Goal: Task Accomplishment & Management: Manage account settings

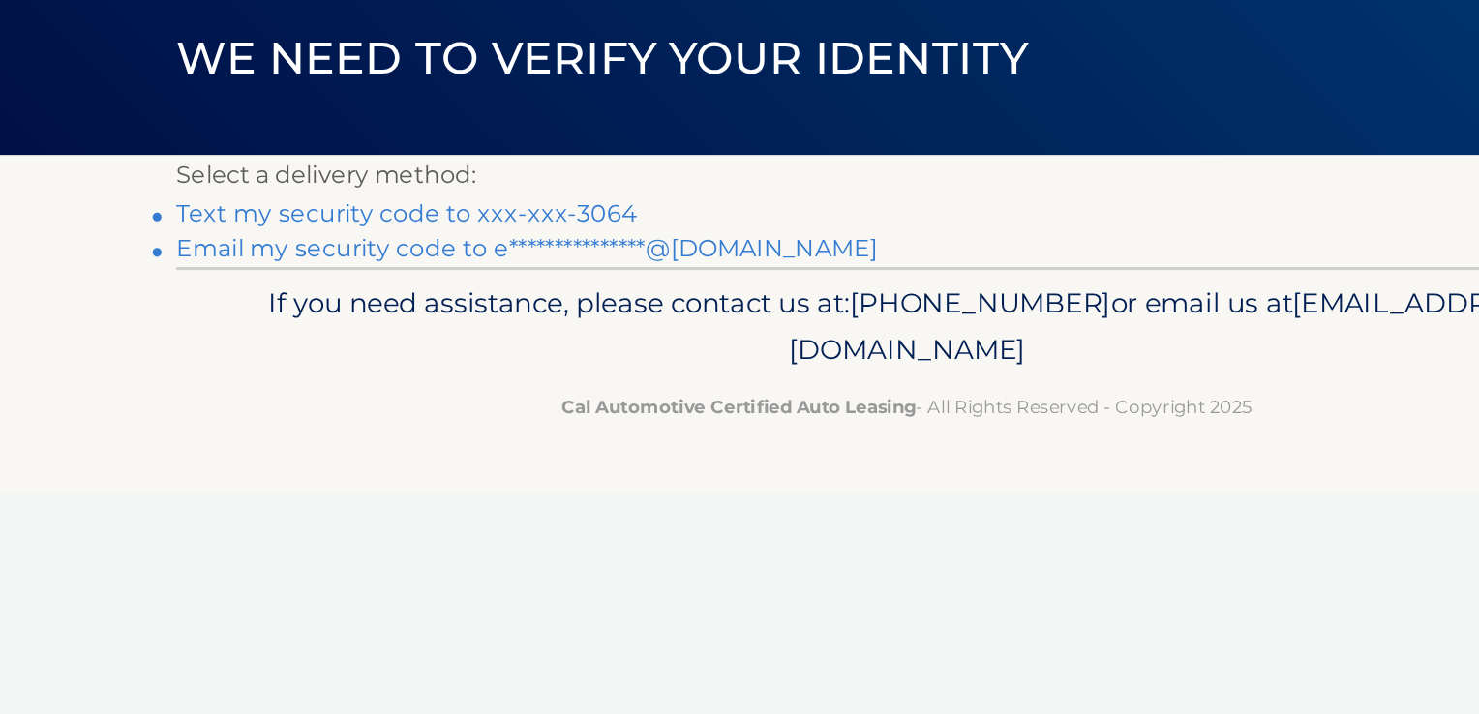
click at [484, 302] on link "**********" at bounding box center [490, 298] width 460 height 18
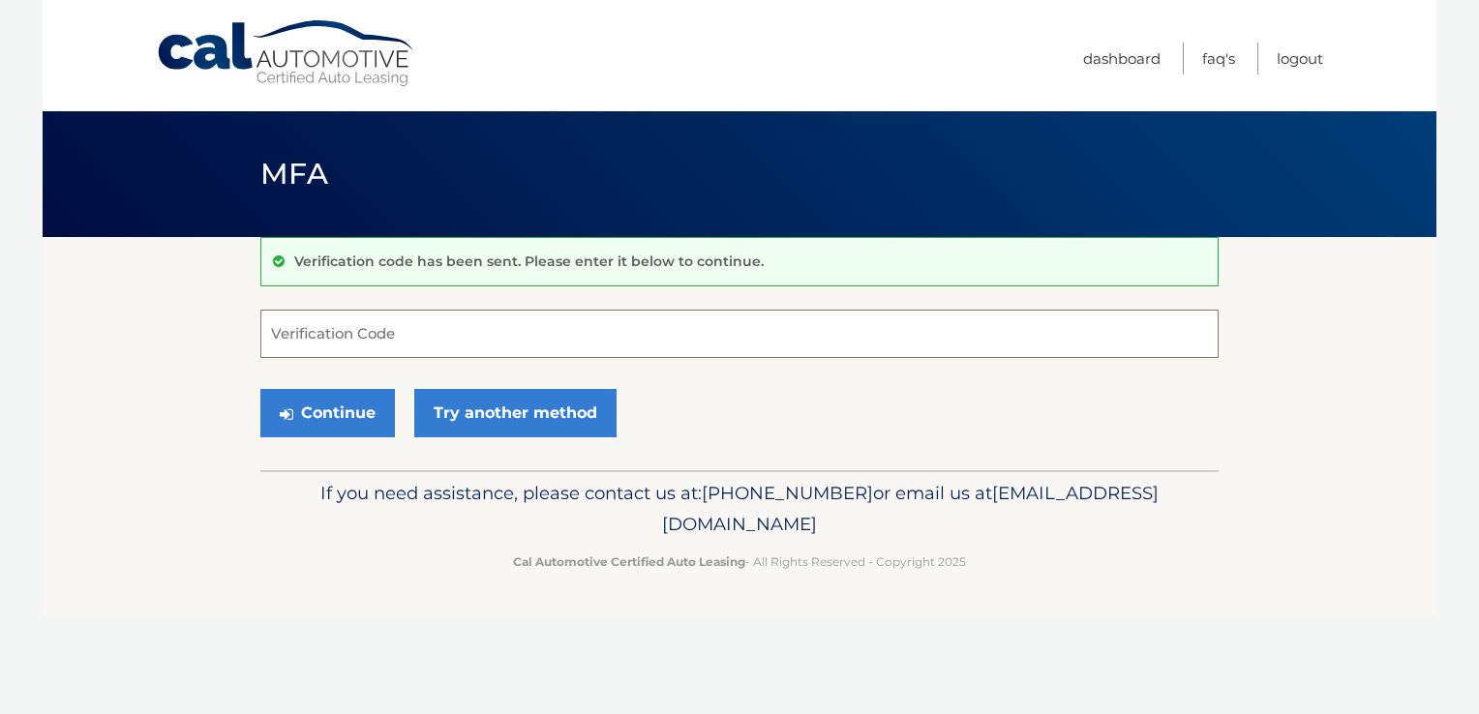
click at [404, 338] on input "Verification Code" at bounding box center [739, 334] width 958 height 48
type input "742368"
click at [329, 418] on button "Continue" at bounding box center [327, 413] width 135 height 48
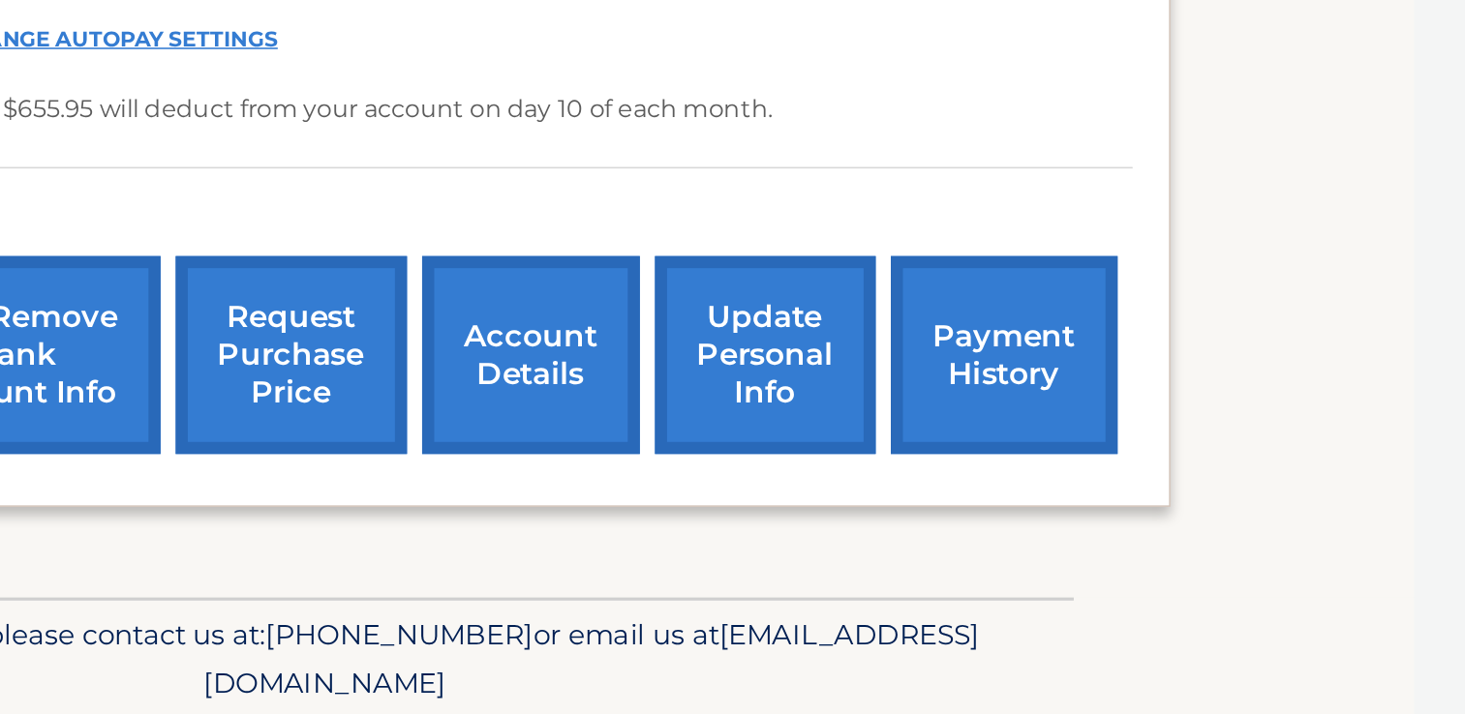
scroll to position [387, 0]
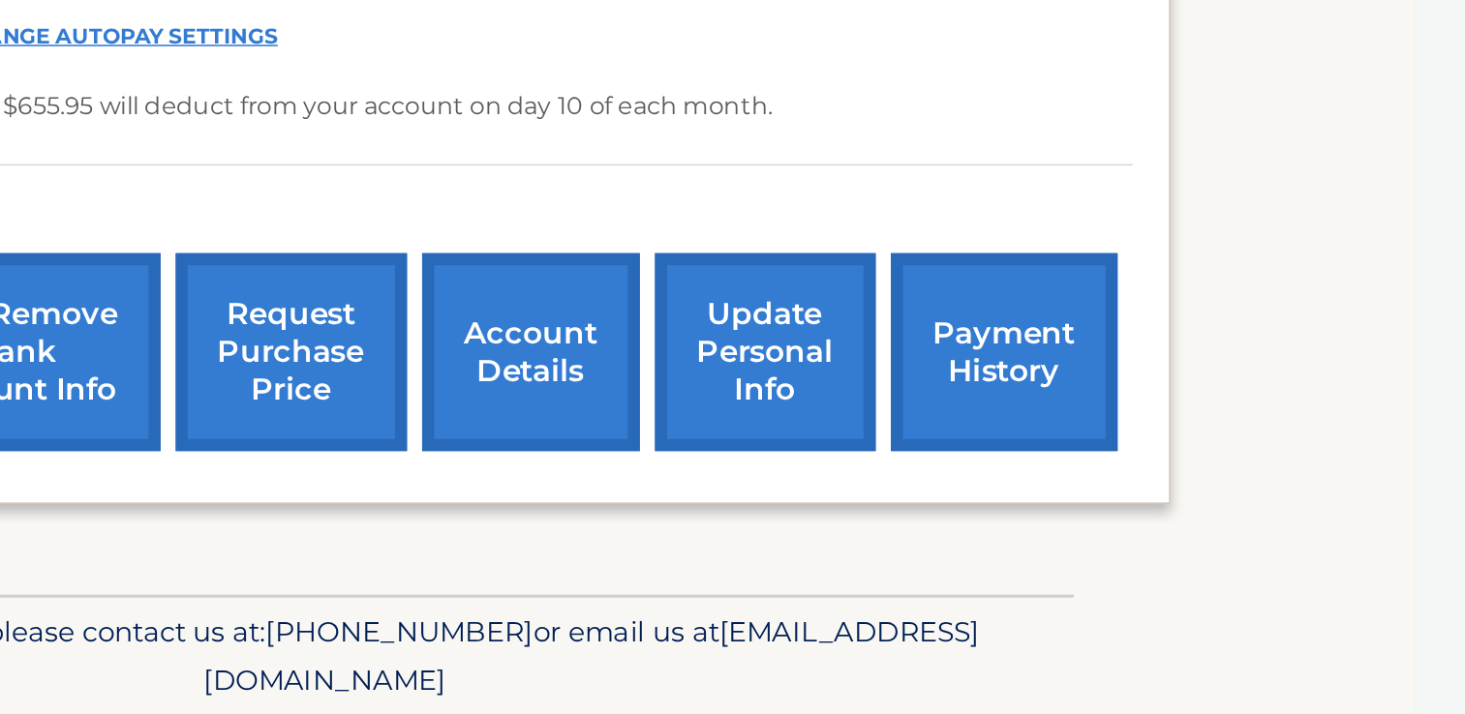
click at [1159, 498] on link "payment history" at bounding box center [1167, 482] width 145 height 127
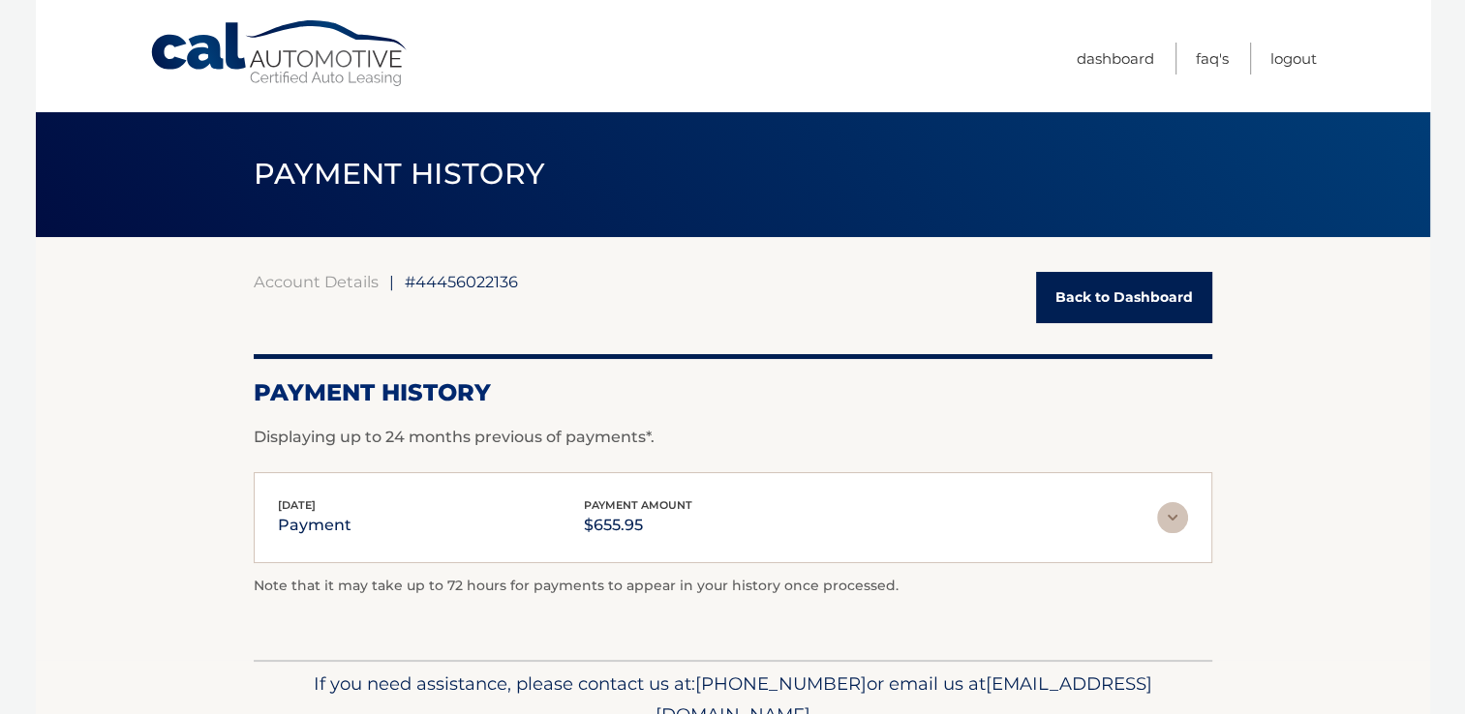
click at [1145, 303] on link "Back to Dashboard" at bounding box center [1124, 297] width 176 height 51
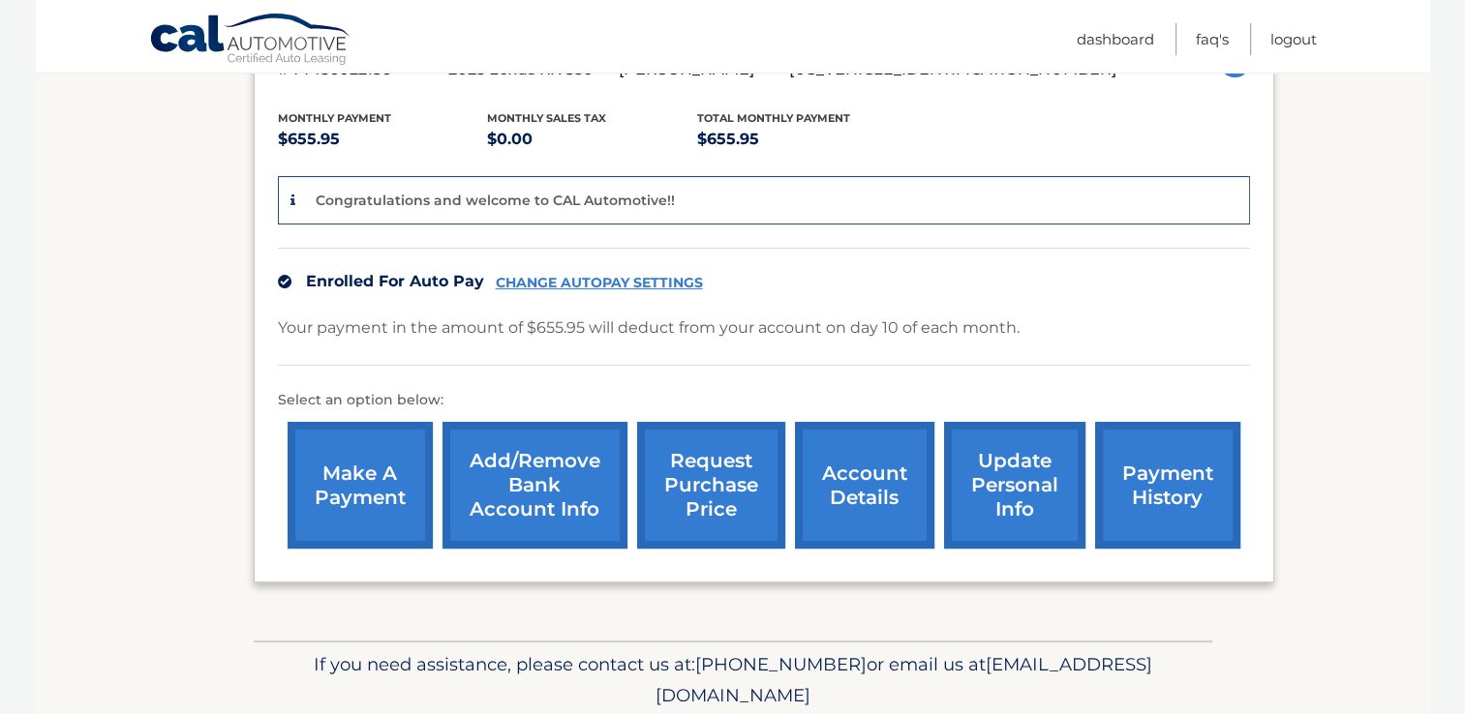
scroll to position [454, 0]
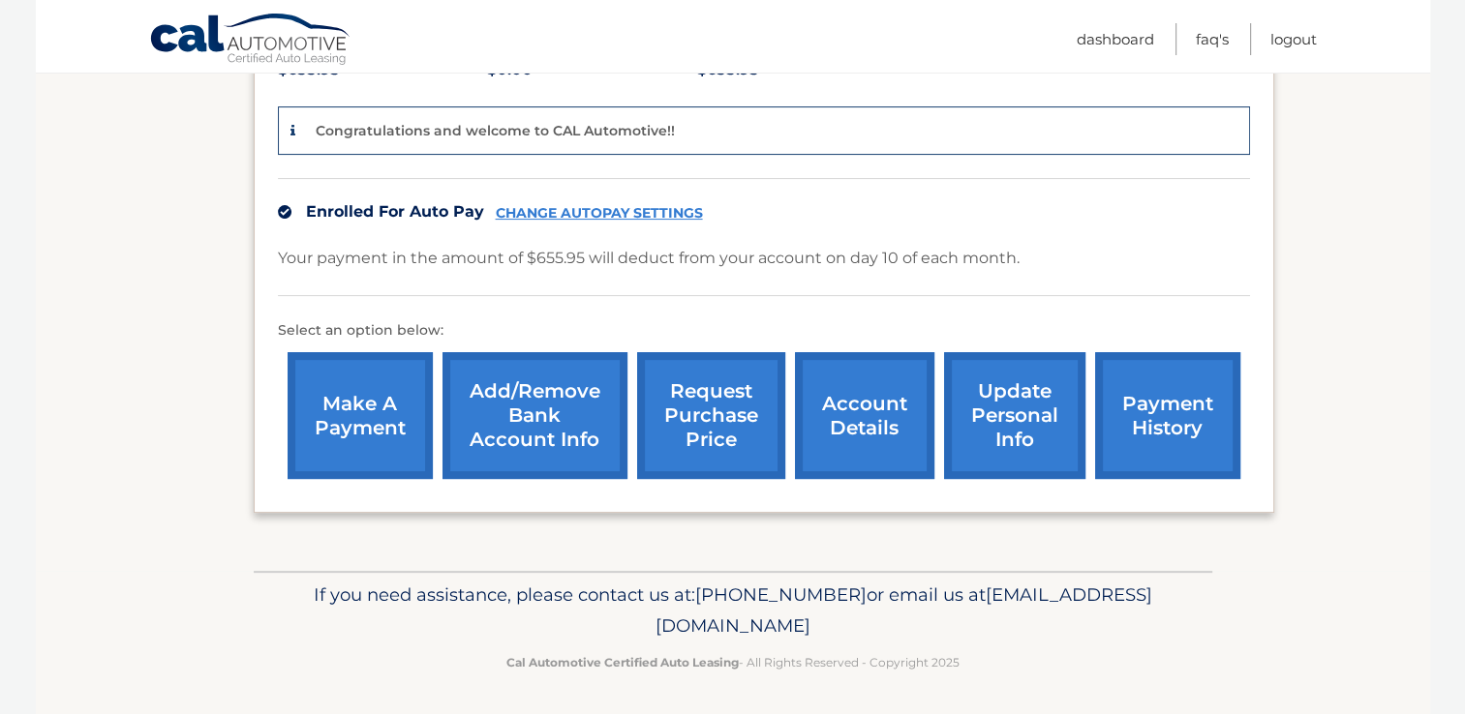
click at [865, 422] on link "account details" at bounding box center [864, 415] width 139 height 127
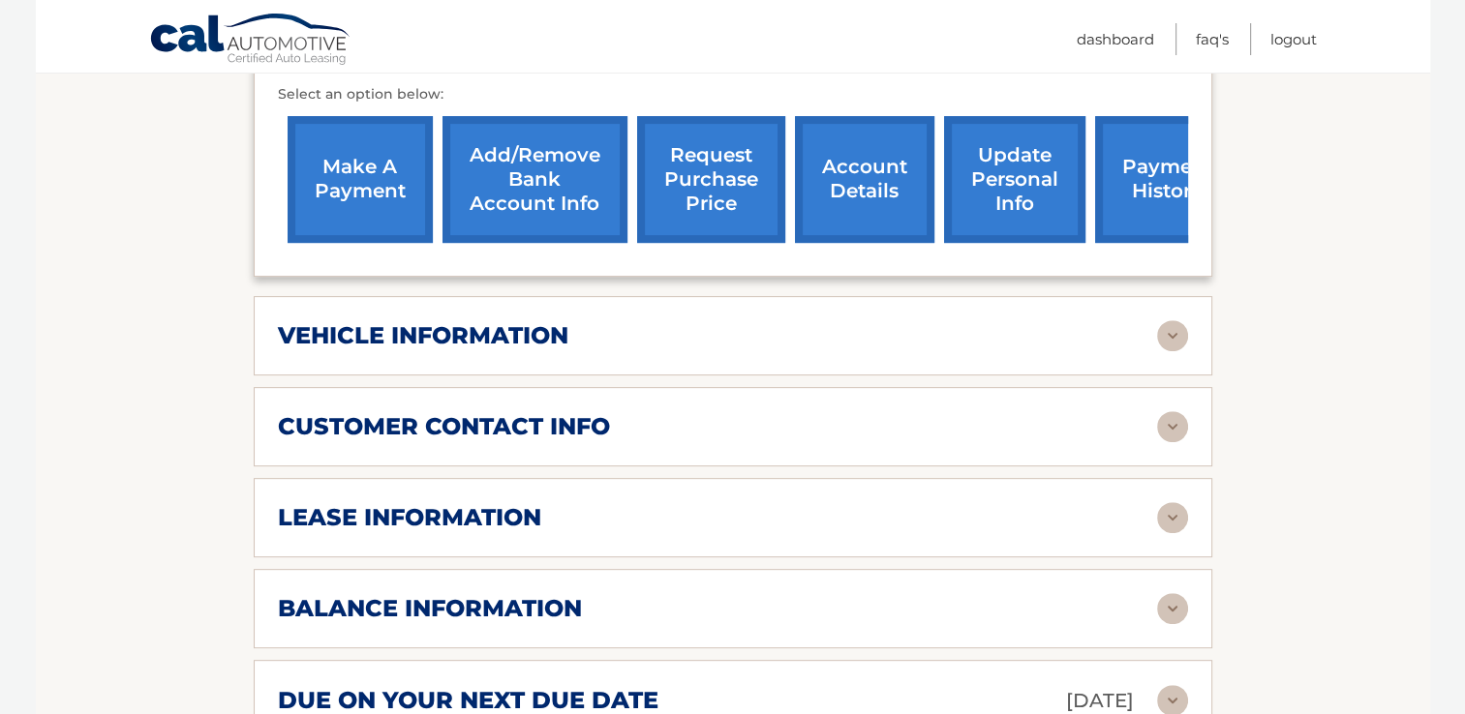
scroll to position [652, 0]
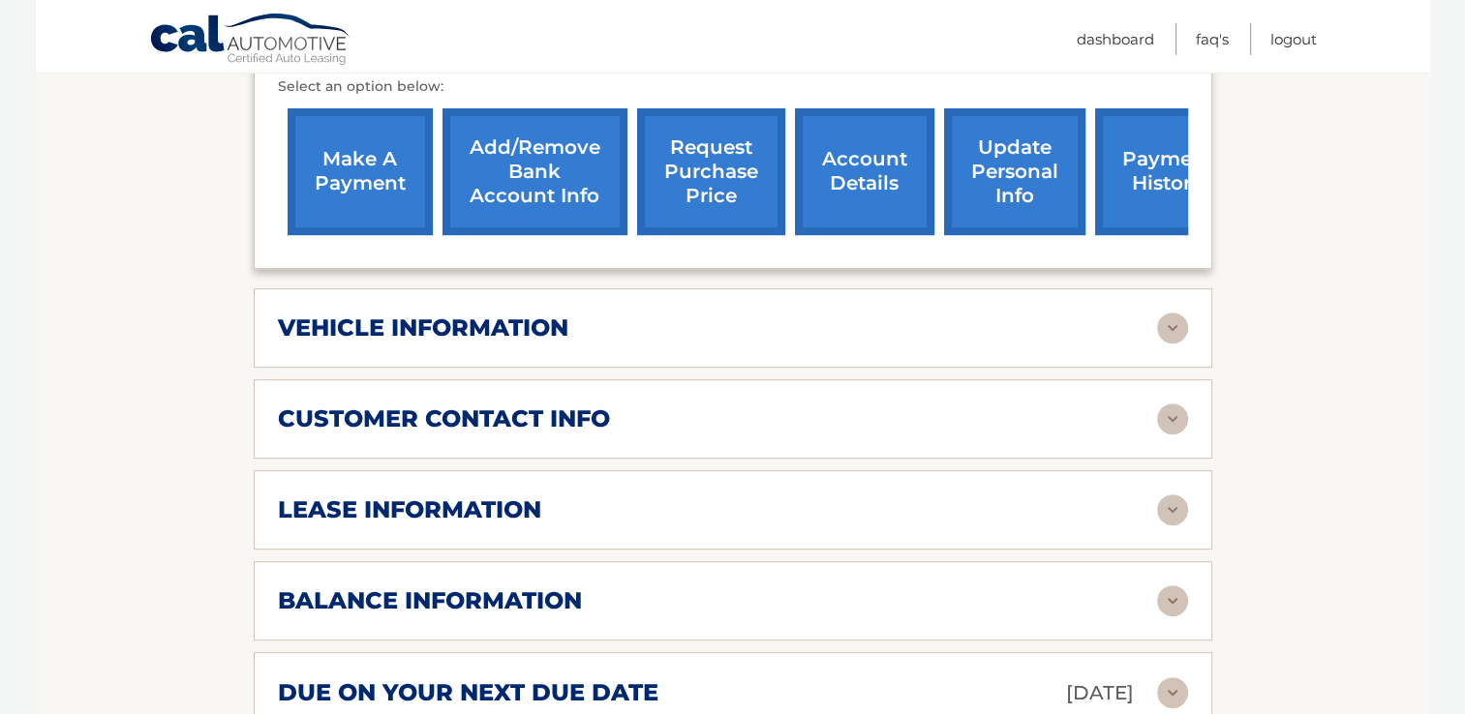
click at [1166, 329] on img at bounding box center [1172, 328] width 31 height 31
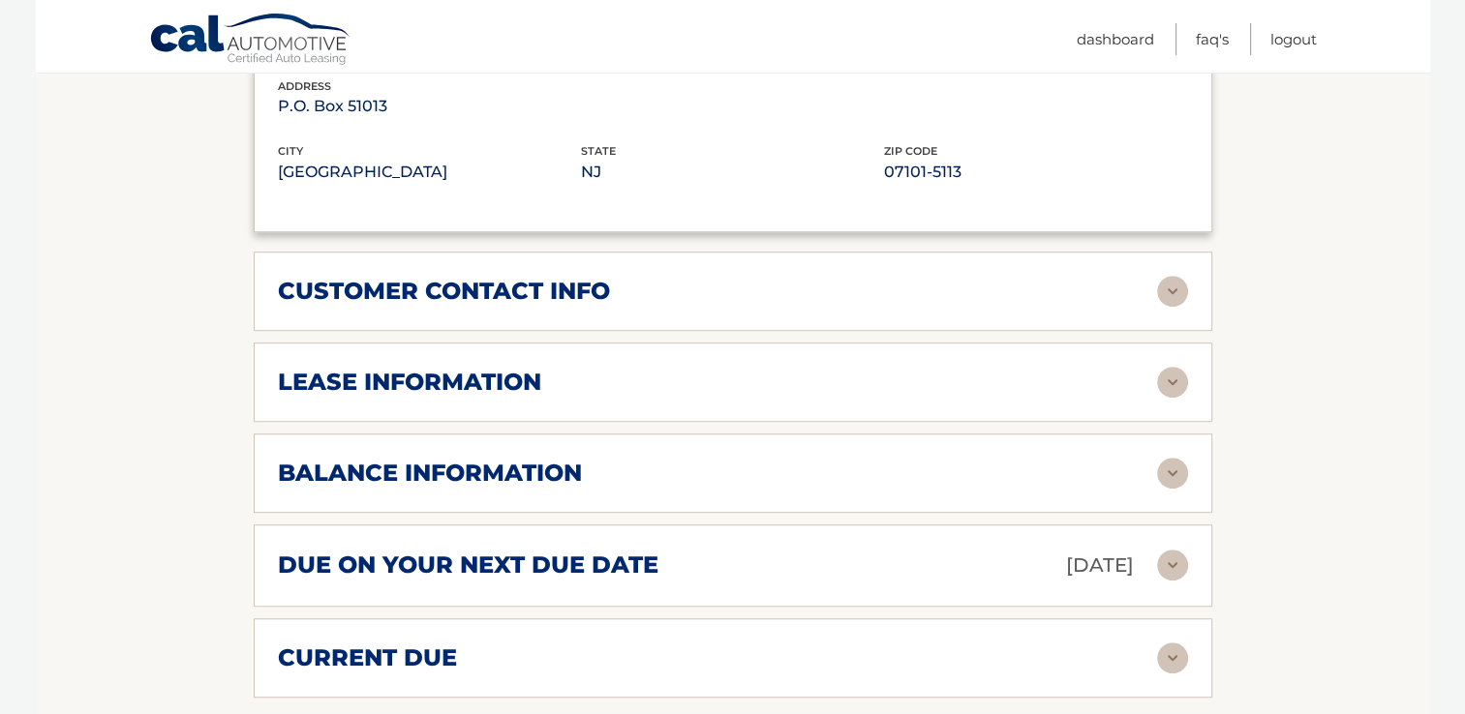
scroll to position [1247, 0]
click at [1175, 297] on img at bounding box center [1172, 290] width 31 height 31
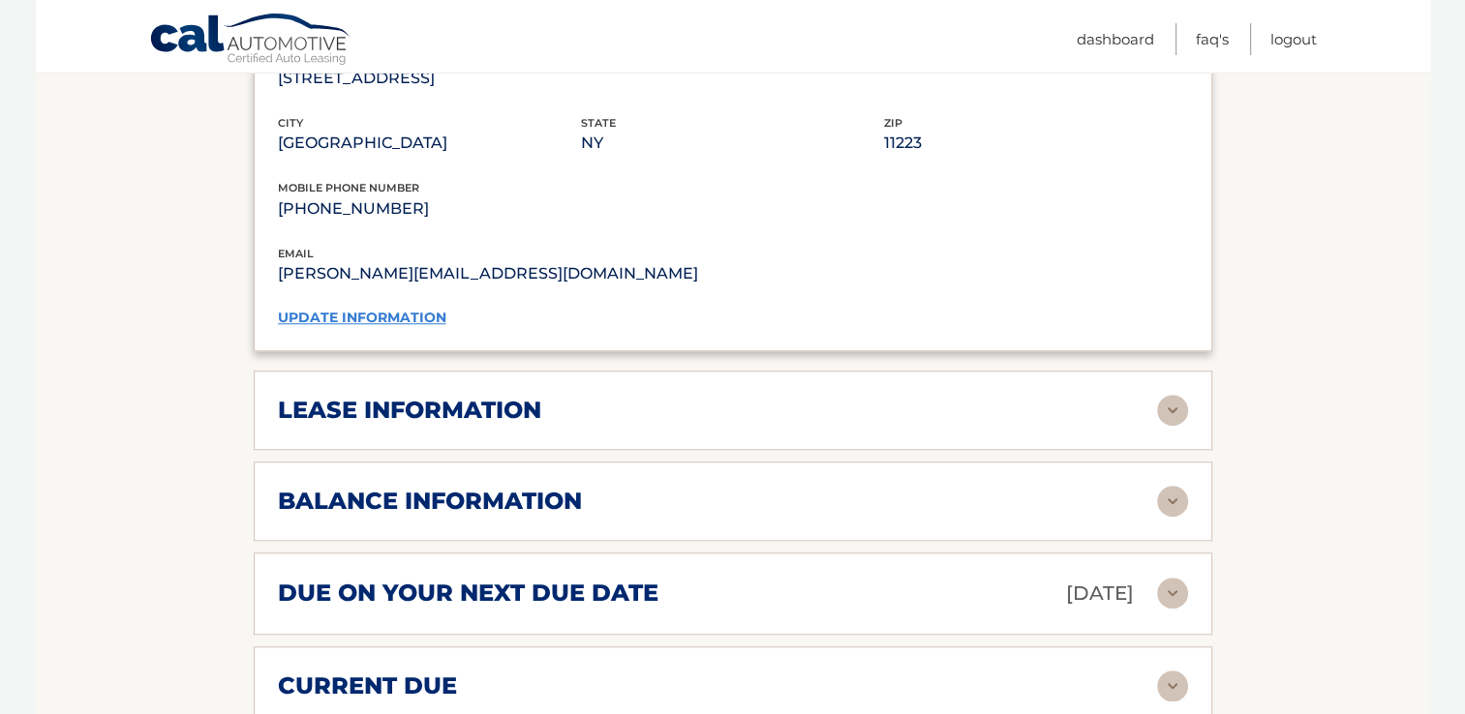
scroll to position [1604, 0]
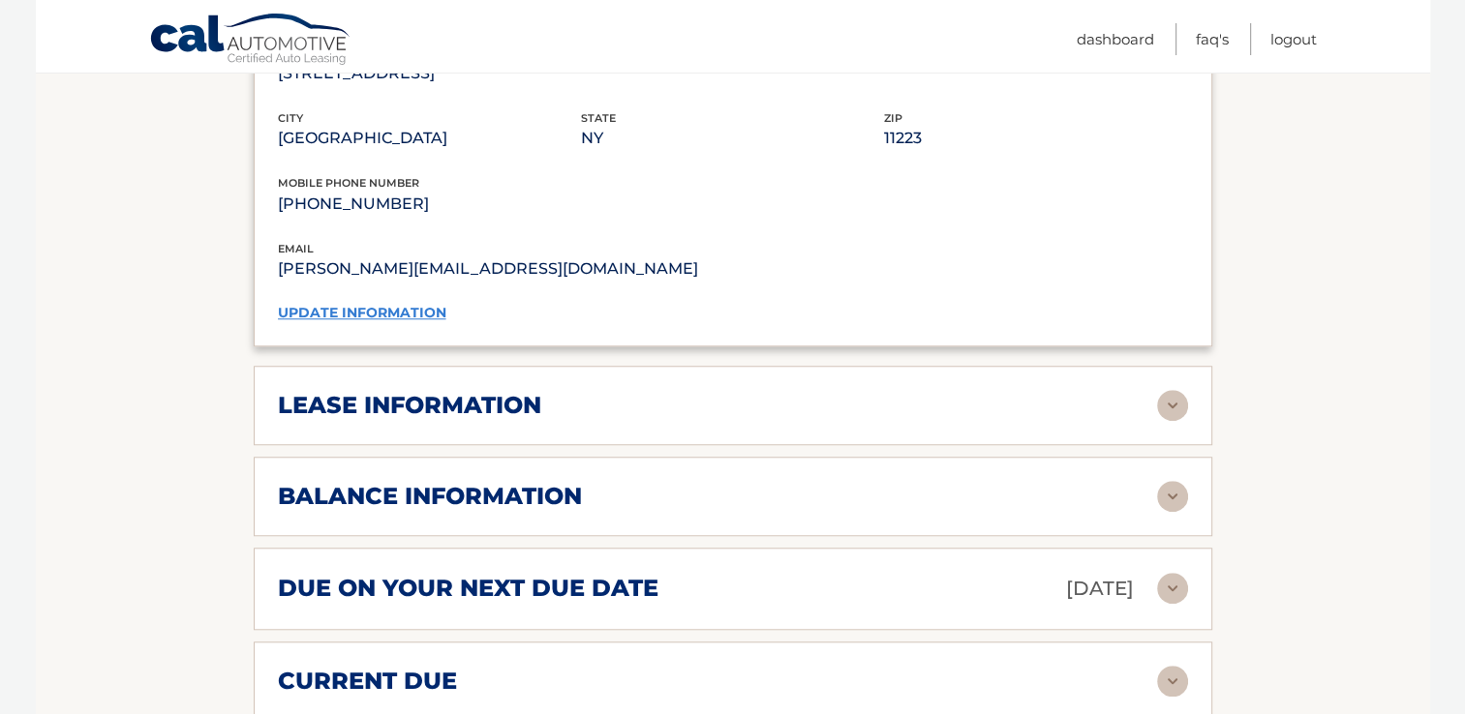
click at [1173, 407] on img at bounding box center [1172, 405] width 31 height 31
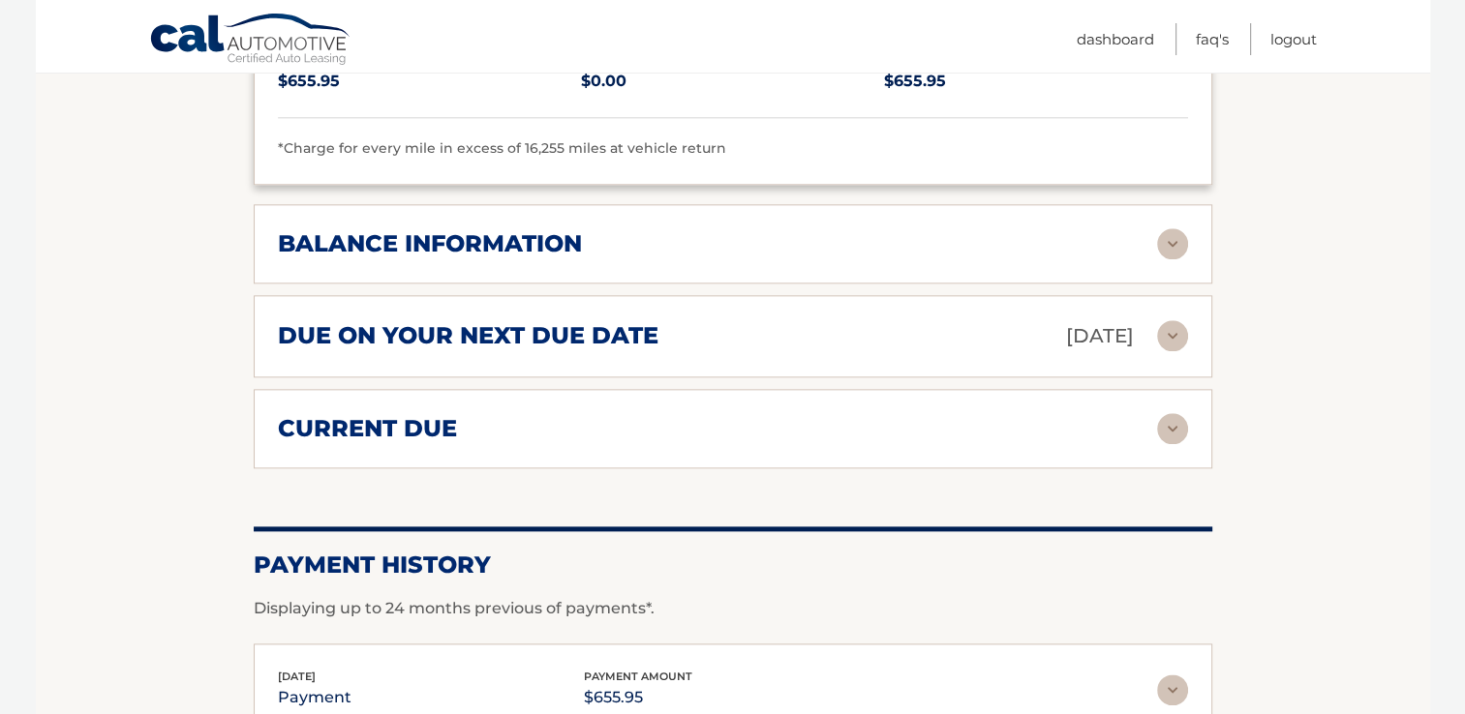
scroll to position [2221, 0]
click at [1181, 246] on img at bounding box center [1172, 243] width 31 height 31
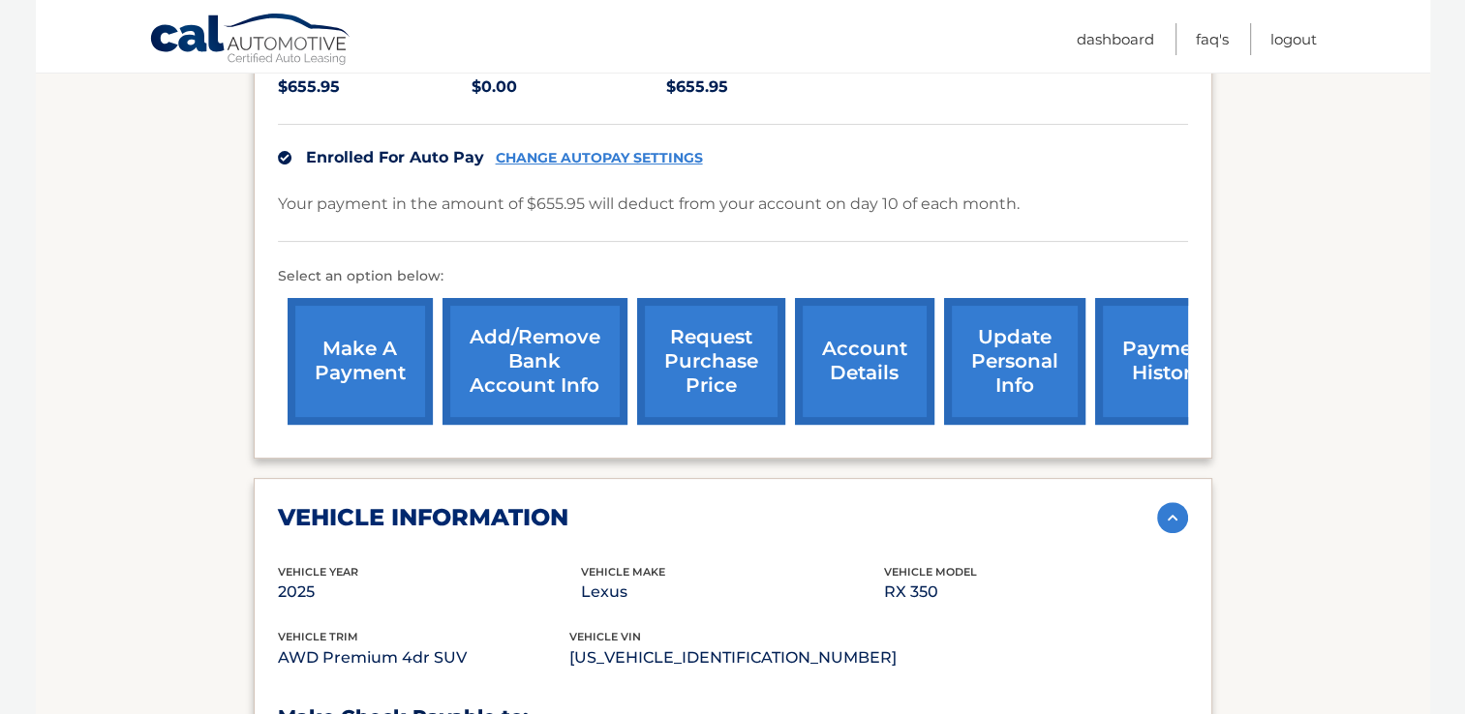
scroll to position [463, 0]
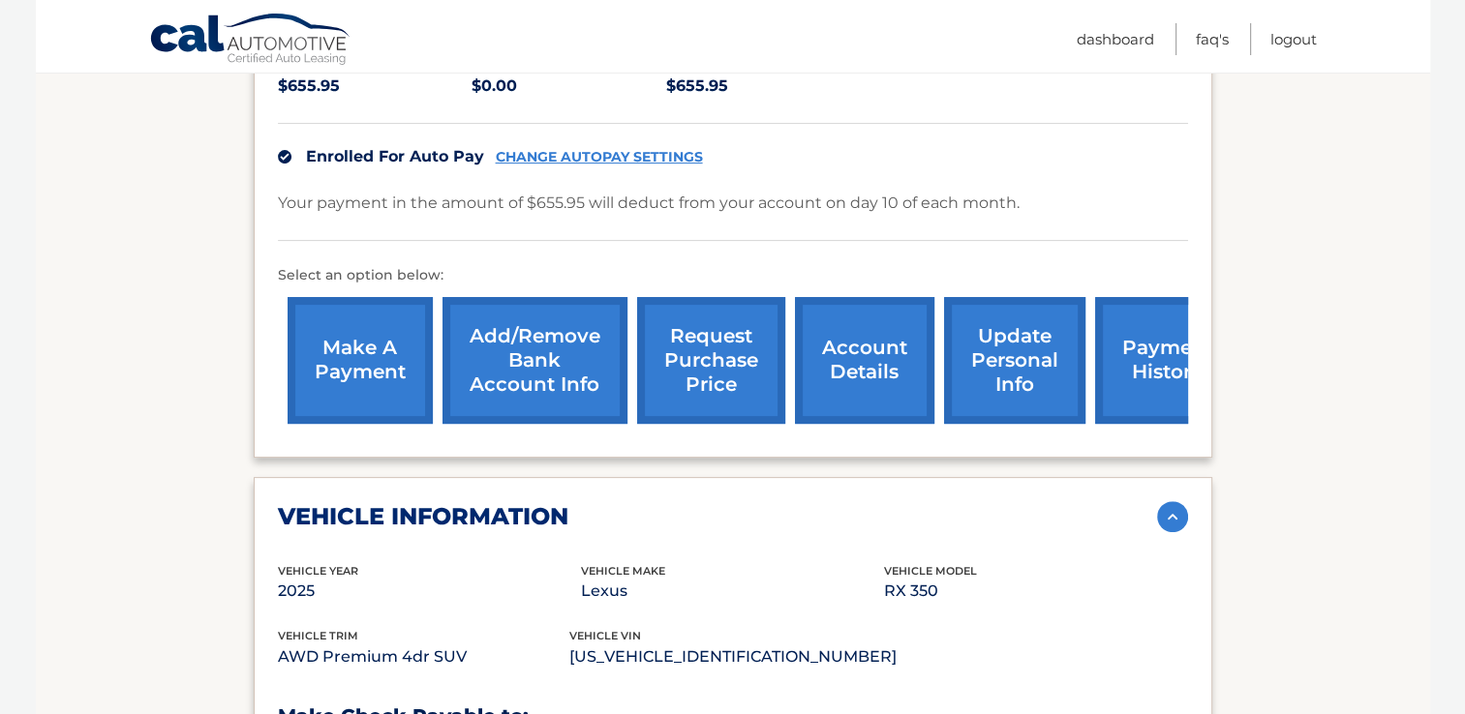
click at [1016, 360] on link "update personal info" at bounding box center [1014, 360] width 141 height 127
click at [526, 335] on link "Add/Remove bank account info" at bounding box center [534, 360] width 185 height 127
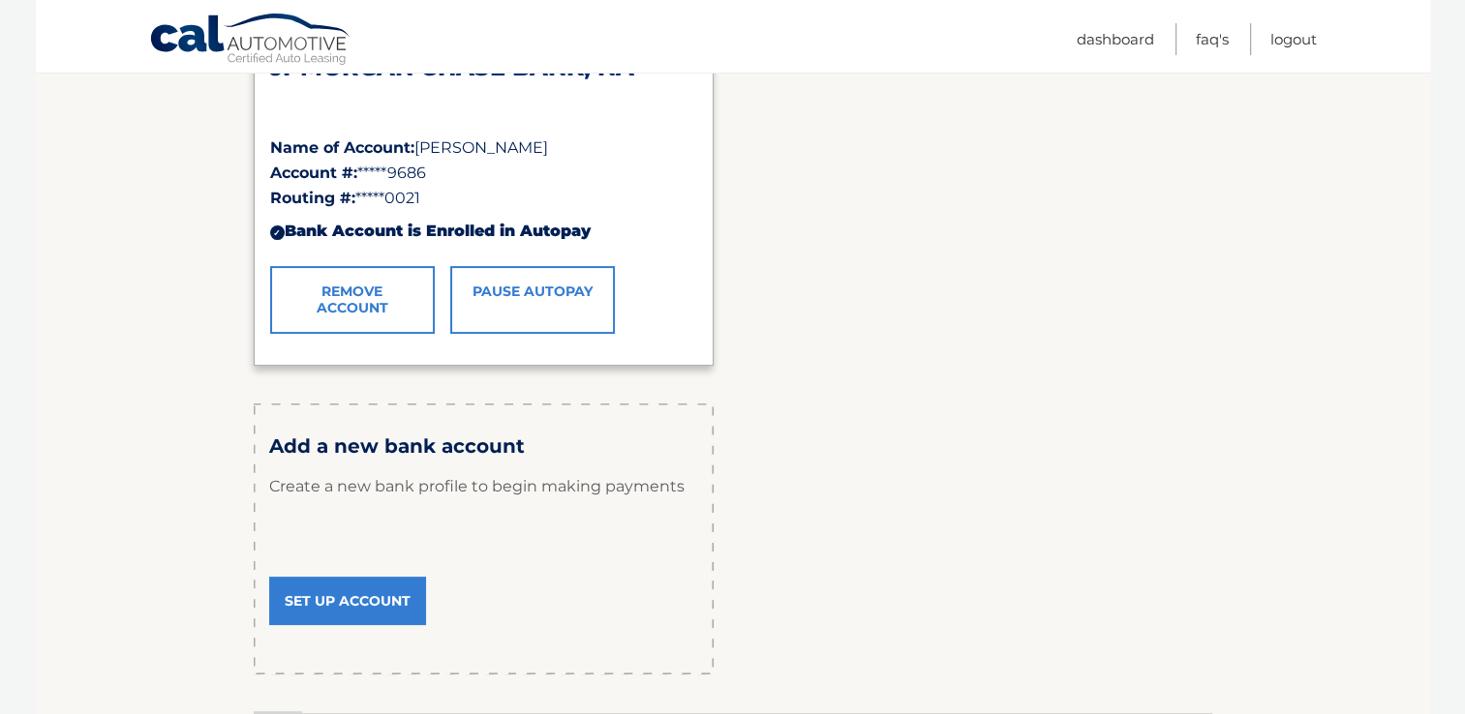
scroll to position [368, 0]
